Goal: Transaction & Acquisition: Purchase product/service

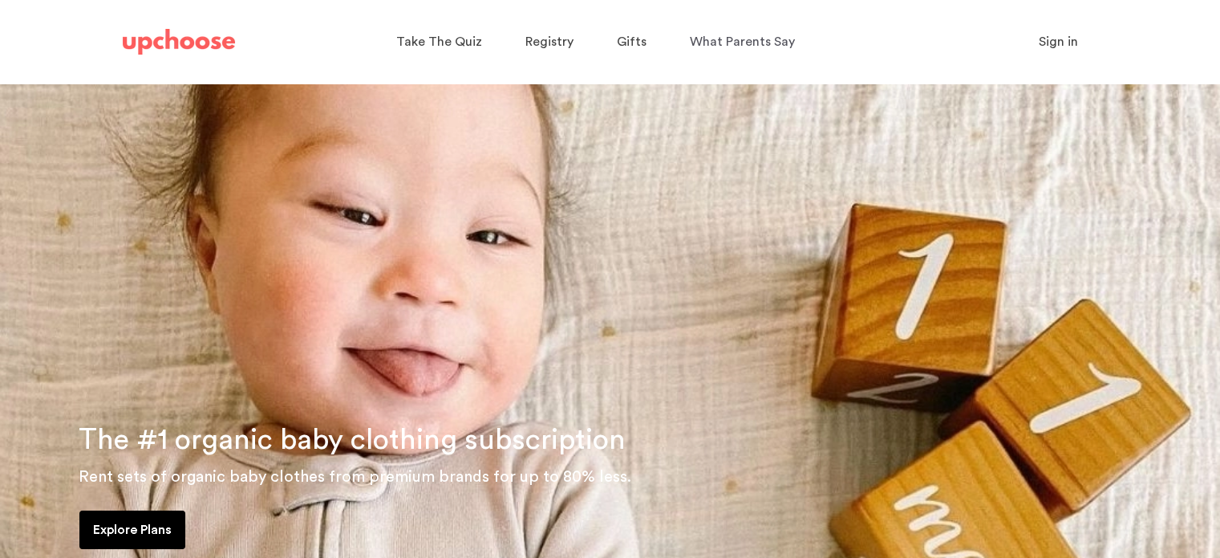
click at [162, 523] on p "Explore Plans" at bounding box center [132, 529] width 79 height 19
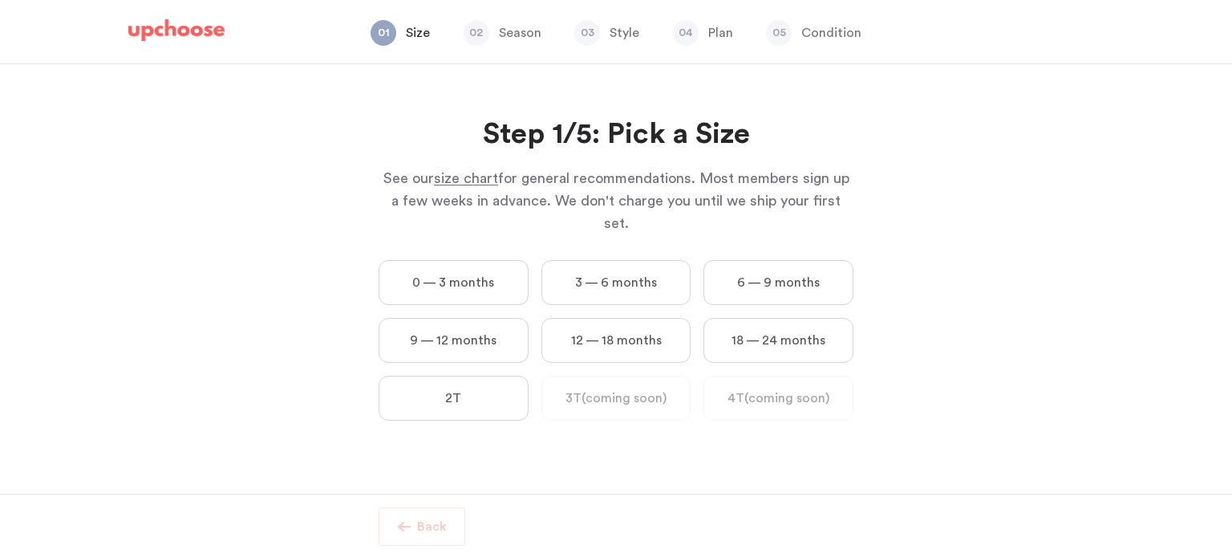
click at [490, 320] on label "9 — 12 months" at bounding box center [454, 340] width 150 height 45
click at [0, 0] on months "9 — 12 months" at bounding box center [0, 0] width 0 height 0
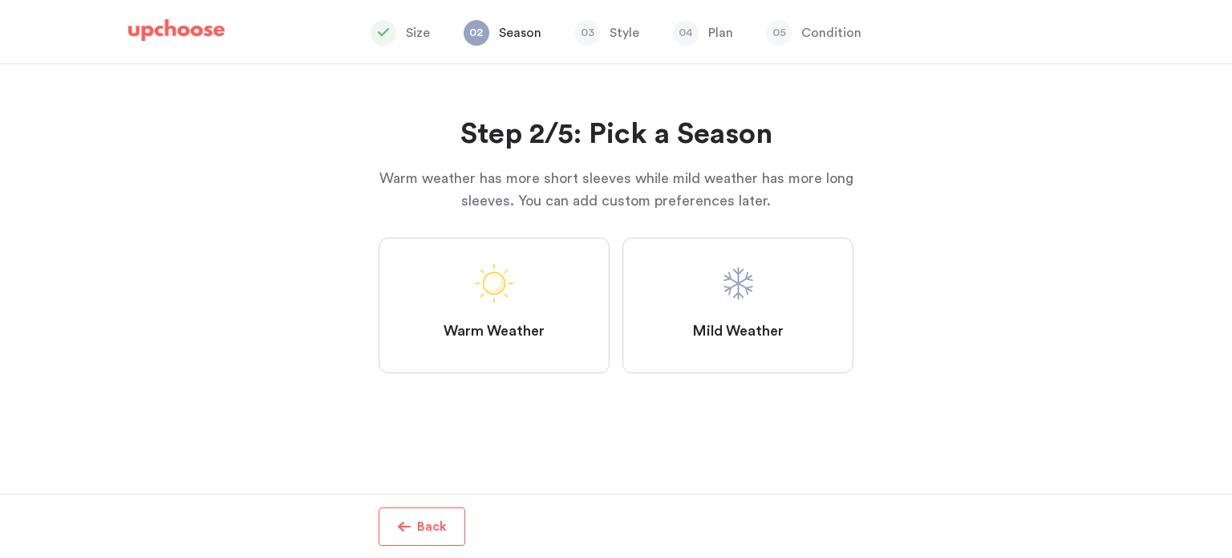
click at [691, 316] on label "Mild Weather" at bounding box center [738, 305] width 231 height 136
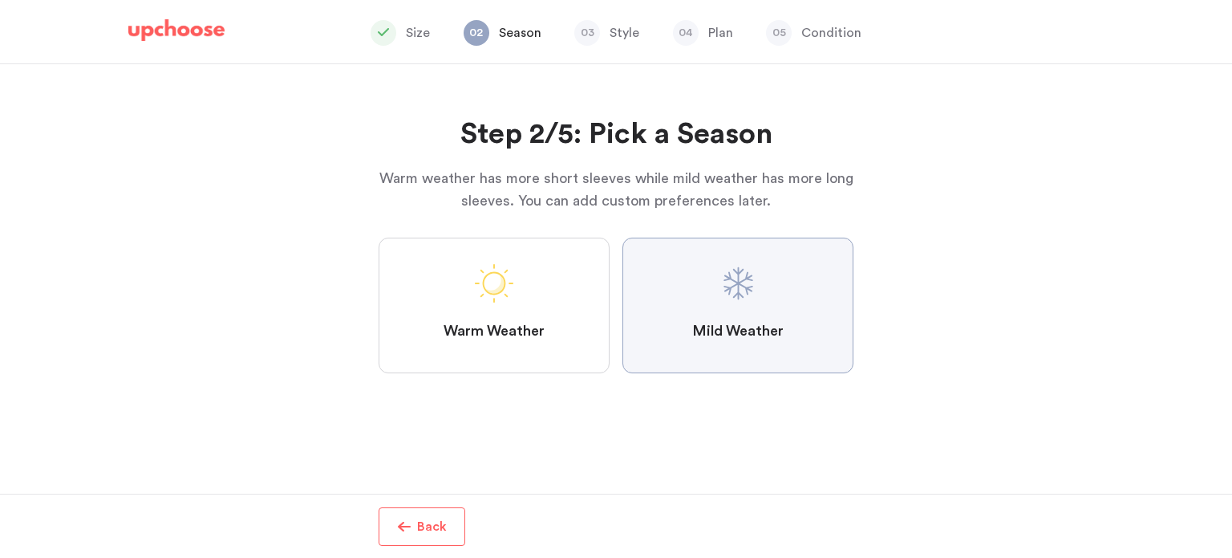
click at [0, 0] on Weather "Mild Weather" at bounding box center [0, 0] width 0 height 0
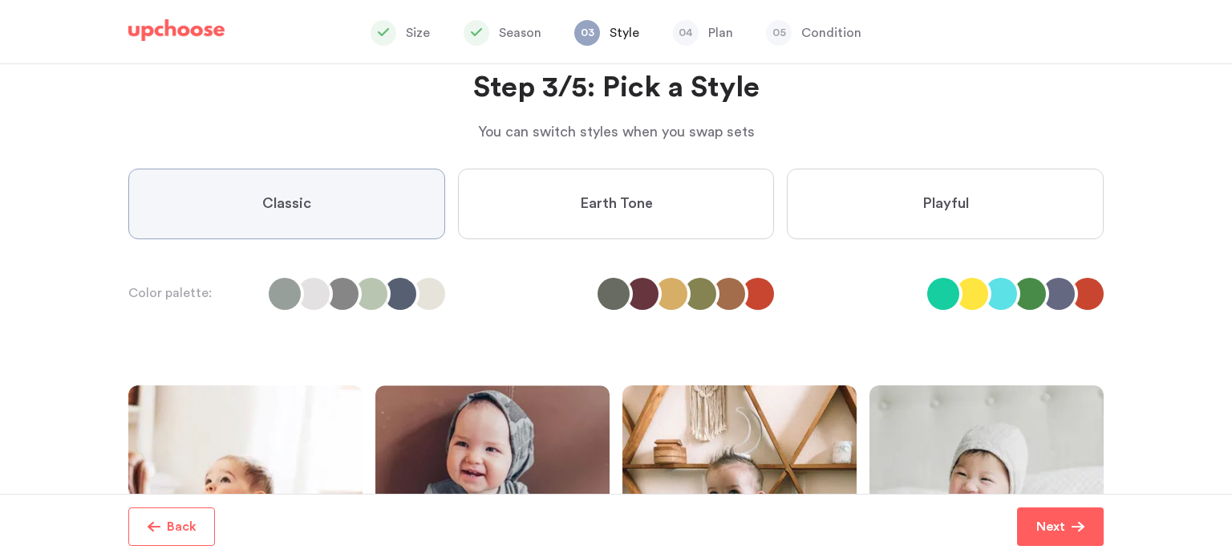
scroll to position [67, 0]
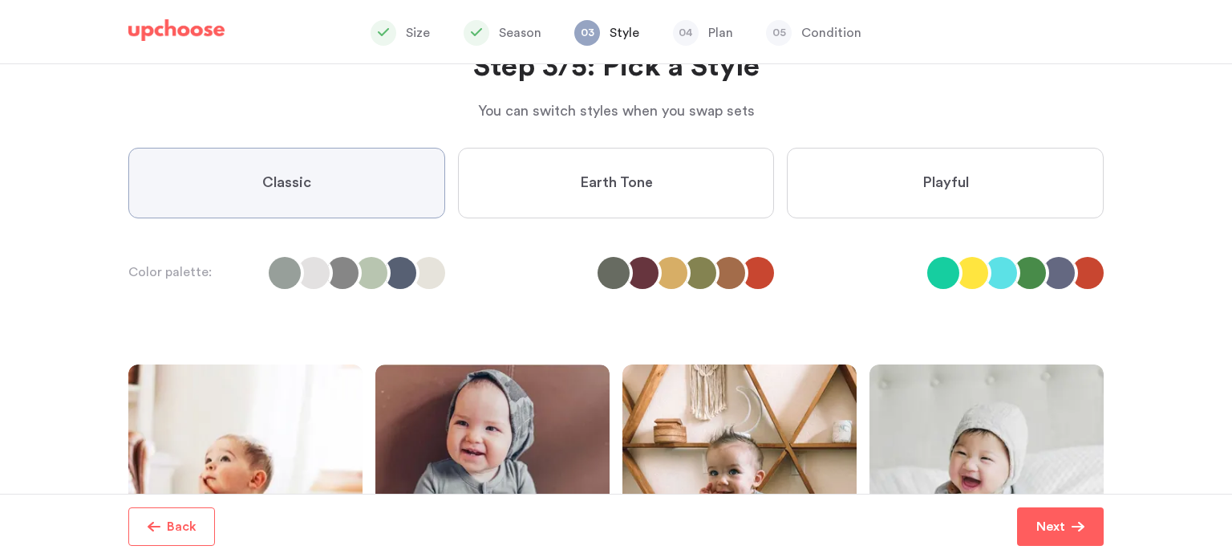
click at [905, 202] on label "Playful" at bounding box center [945, 183] width 317 height 71
click at [0, 0] on input "Playful" at bounding box center [0, 0] width 0 height 0
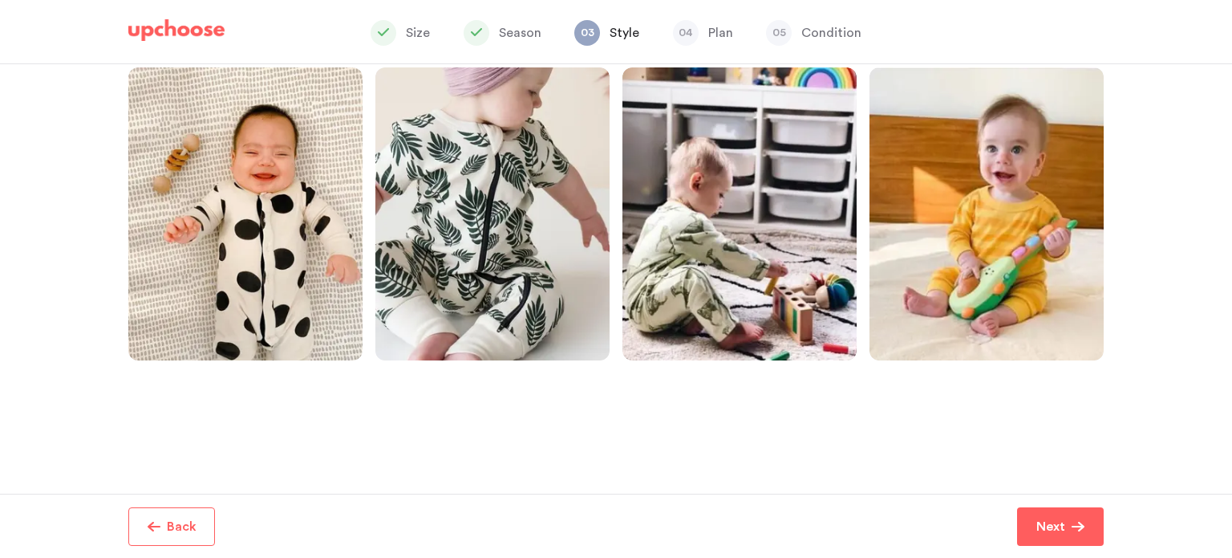
scroll to position [366, 0]
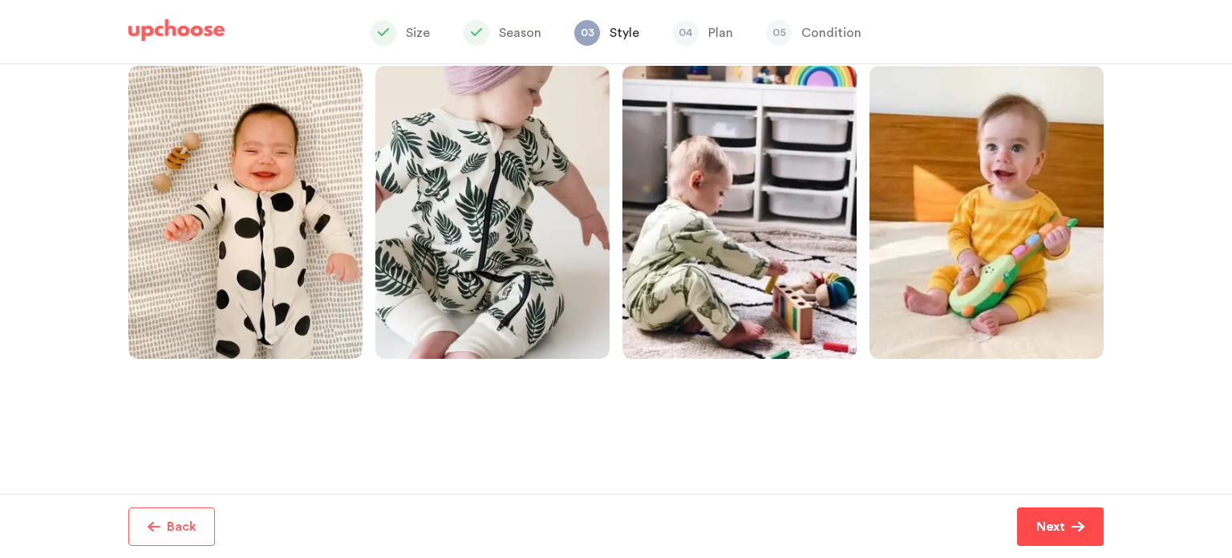
click at [1070, 525] on span "Next" at bounding box center [1053, 526] width 35 height 19
